Goal: Task Accomplishment & Management: Manage account settings

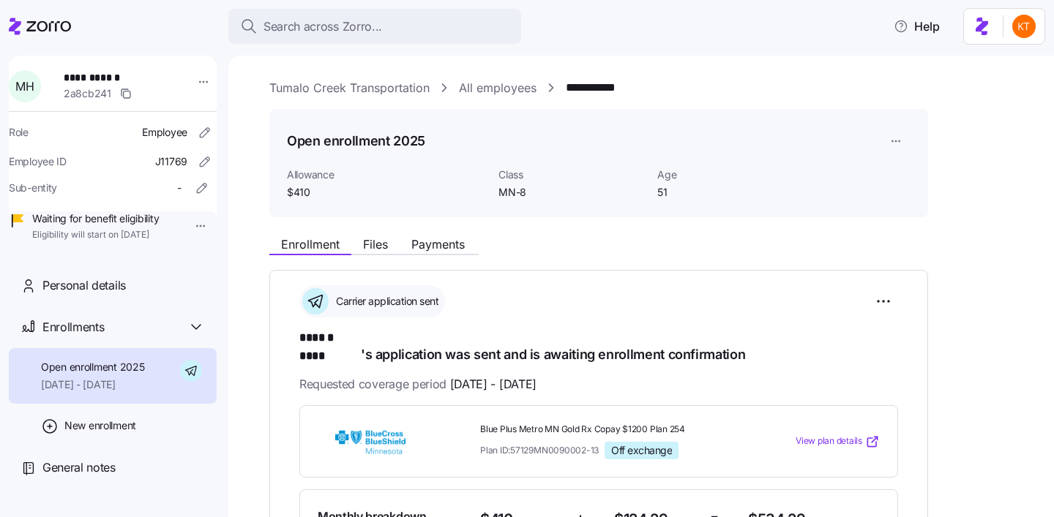
click at [373, 231] on div "Enrollment Files Payments" at bounding box center [598, 242] width 659 height 26
click at [373, 236] on button "Files" at bounding box center [375, 245] width 48 height 18
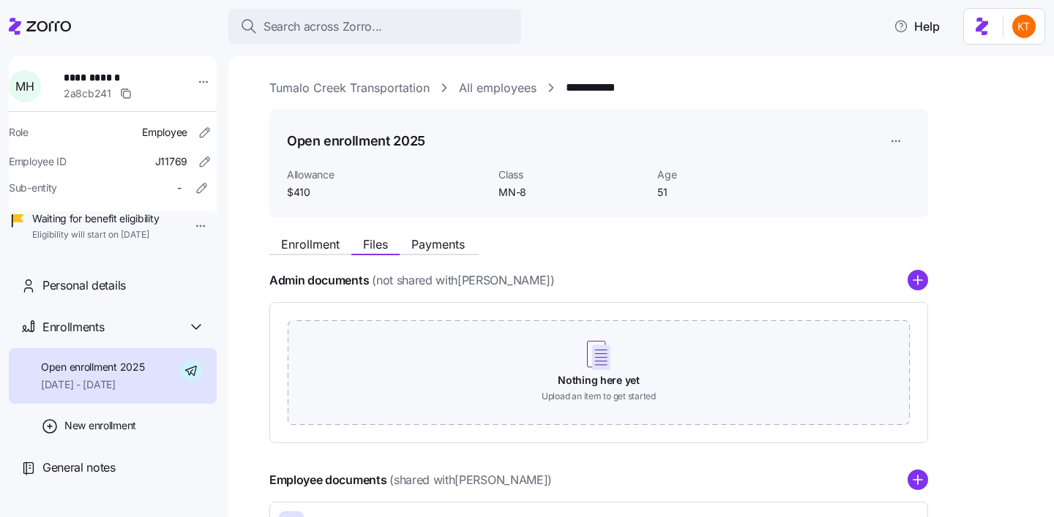
scroll to position [216, 0]
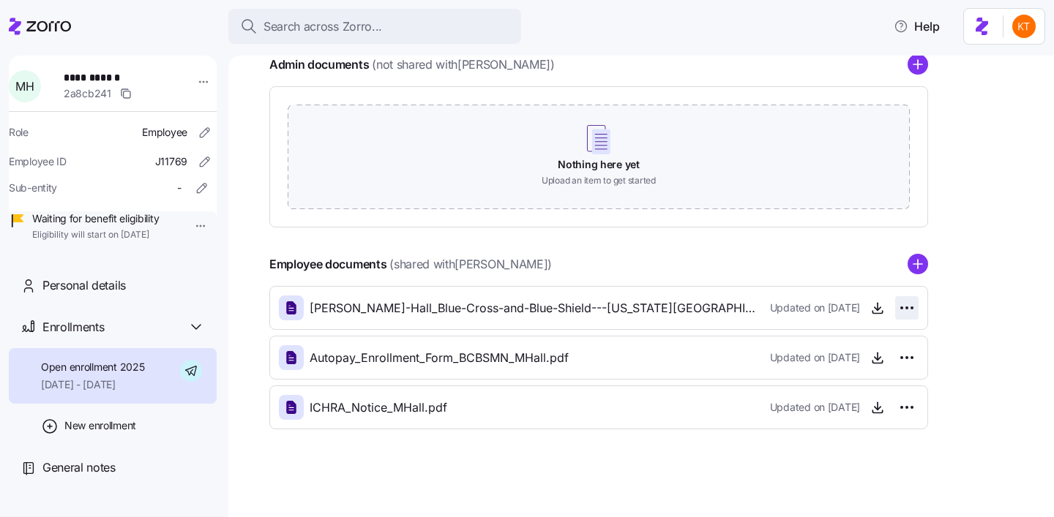
click at [908, 305] on html "**********" at bounding box center [527, 254] width 1054 height 509
click at [866, 365] on div "Delete" at bounding box center [842, 364] width 140 height 23
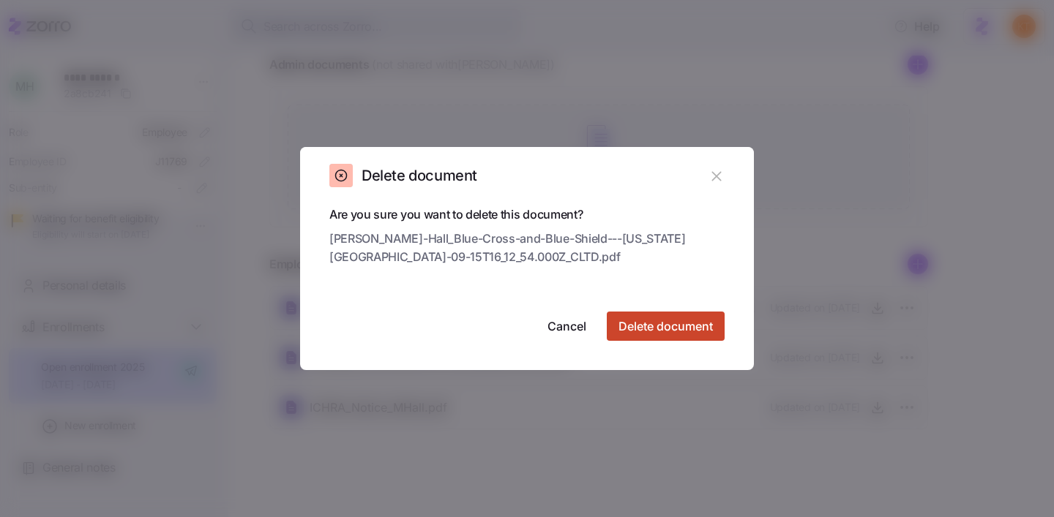
click at [684, 323] on span "Delete document" at bounding box center [665, 327] width 94 height 18
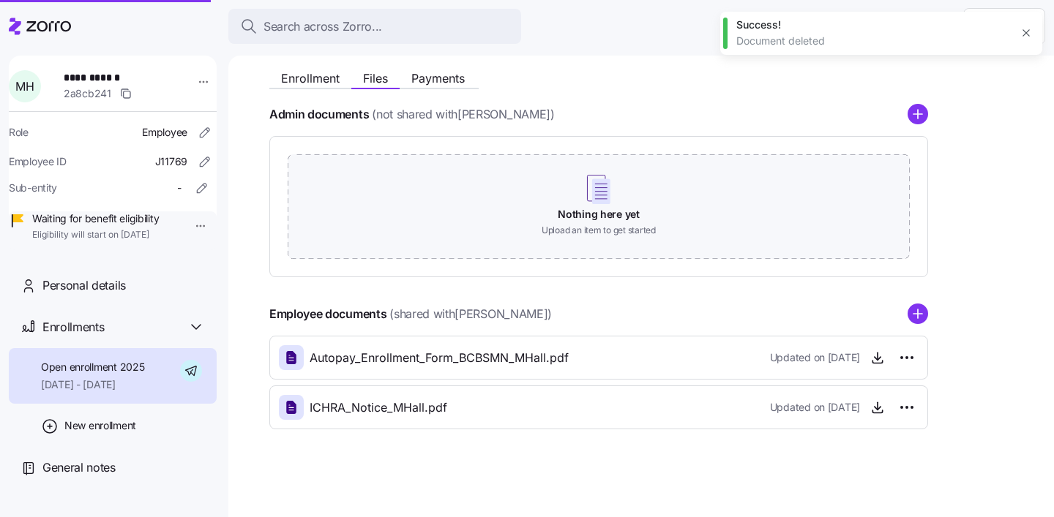
scroll to position [166, 0]
click at [918, 326] on div "Employee documents (shared with [PERSON_NAME] ) Autopay_Enrollment_Form_BCBSMN_…" at bounding box center [598, 367] width 659 height 126
click at [918, 318] on circle "add icon" at bounding box center [917, 314] width 19 height 19
